Goal: Check status: Check status

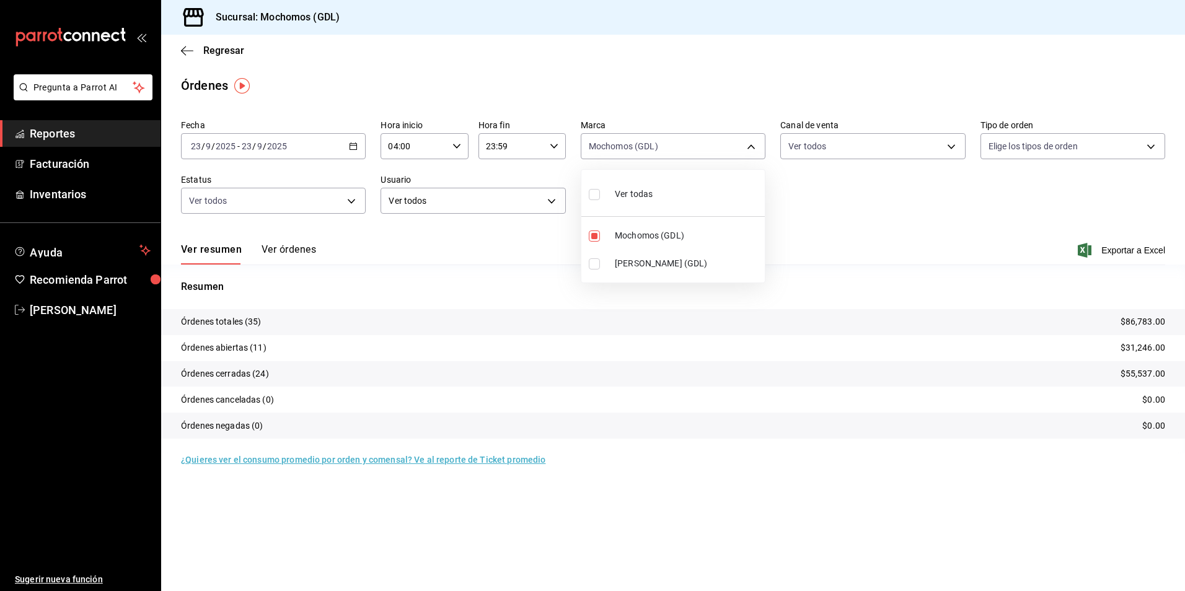
click at [363, 144] on div at bounding box center [592, 295] width 1185 height 591
click at [352, 153] on div "[DATE] [DATE] - [DATE] [DATE]" at bounding box center [273, 146] width 185 height 26
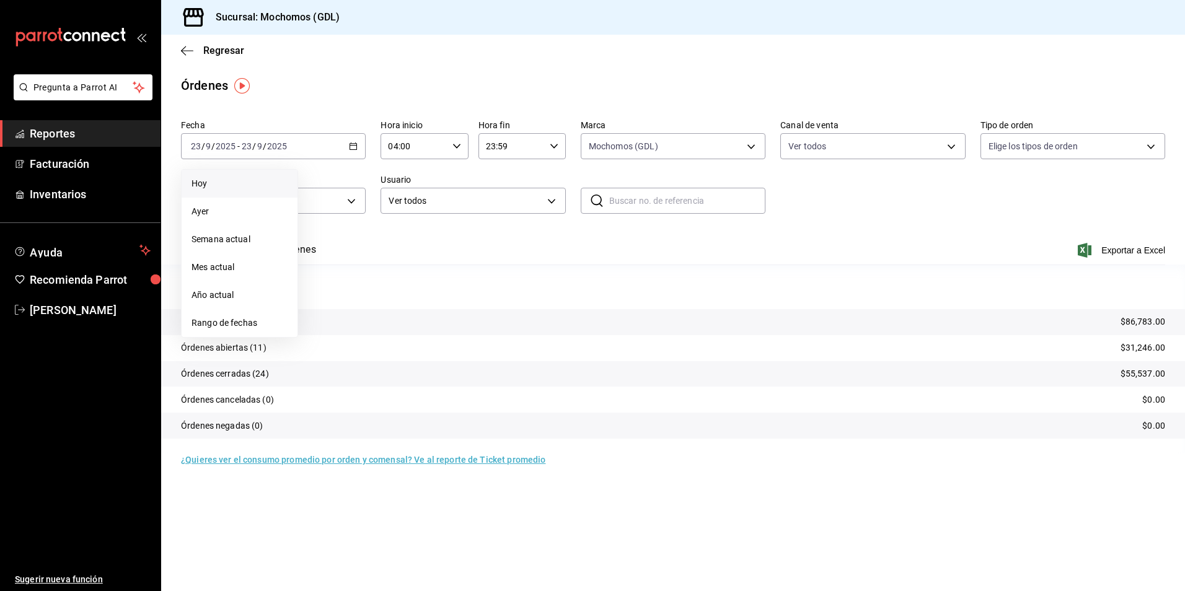
click at [202, 181] on span "Hoy" at bounding box center [240, 183] width 96 height 13
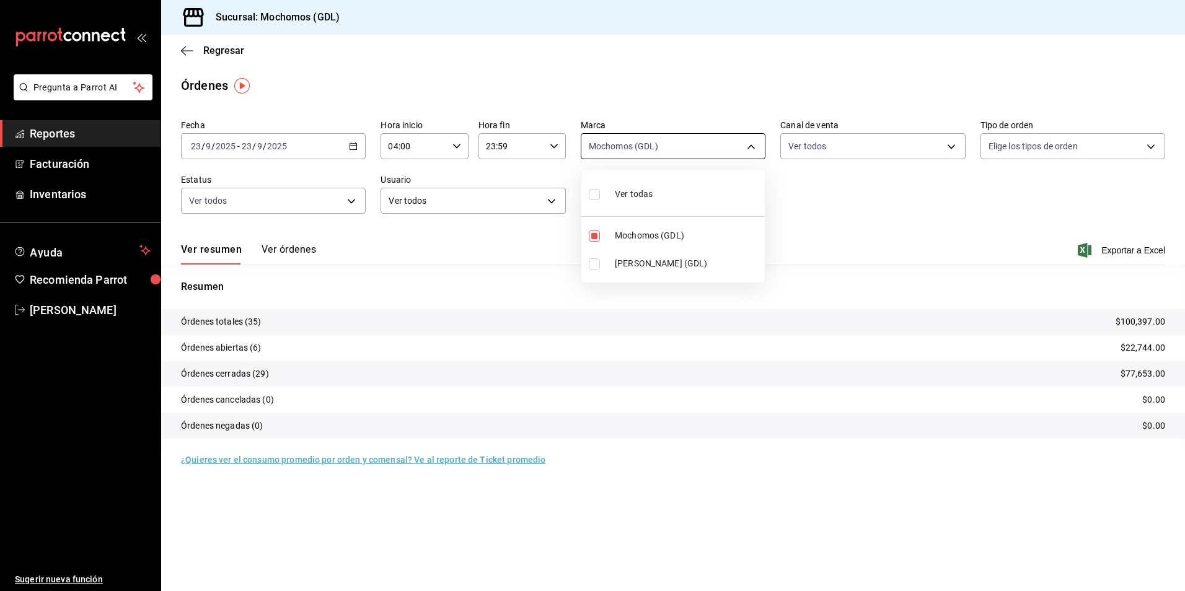
click at [650, 143] on body "Pregunta a Parrot AI Reportes Facturación Inventarios Ayuda Recomienda Parrot […" at bounding box center [592, 295] width 1185 height 591
click at [835, 177] on div at bounding box center [592, 295] width 1185 height 591
click at [631, 146] on body "Pregunta a Parrot AI Reportes Facturación Inventarios Ayuda Recomienda Parrot […" at bounding box center [592, 295] width 1185 height 591
click at [619, 237] on span "Mochomos (GDL)" at bounding box center [687, 235] width 145 height 13
checkbox input "false"
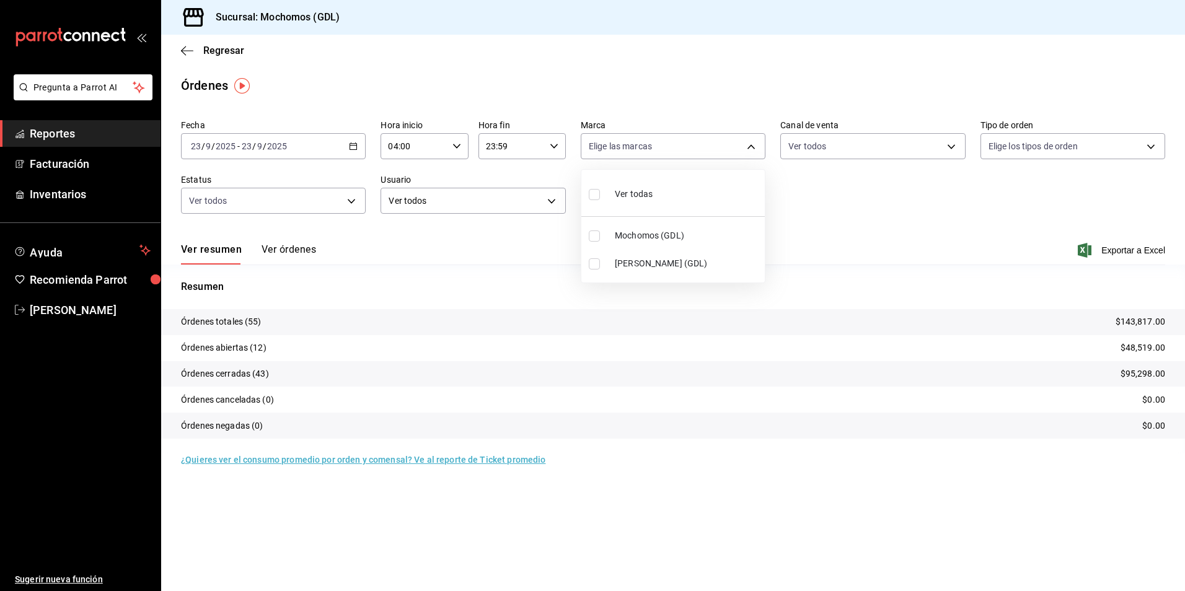
click at [620, 234] on span "Mochomos (GDL)" at bounding box center [687, 235] width 145 height 13
type input "36c25d4a-7cb0-456c-a434-e981d54830bc"
checkbox input "true"
click at [889, 215] on div at bounding box center [592, 295] width 1185 height 591
